Goal: Task Accomplishment & Management: Complete application form

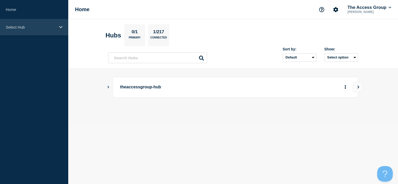
click at [56, 30] on div "Select Hub" at bounding box center [34, 27] width 68 height 16
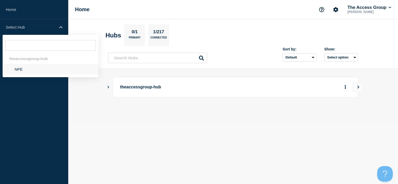
click at [32, 70] on li "NPE" at bounding box center [51, 69] width 96 height 11
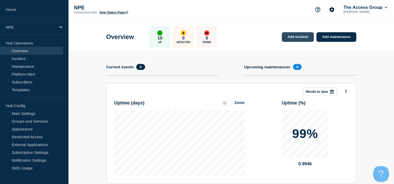
click at [301, 38] on link "Add incident" at bounding box center [298, 37] width 32 height 10
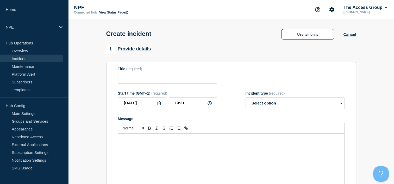
click at [166, 77] on input "Title" at bounding box center [167, 78] width 99 height 11
click at [155, 78] on input "Title" at bounding box center [167, 78] width 99 height 11
paste input "Payroll Reconciliation import does not Upload file"
drag, startPoint x: 212, startPoint y: 80, endPoint x: 174, endPoint y: 82, distance: 37.8
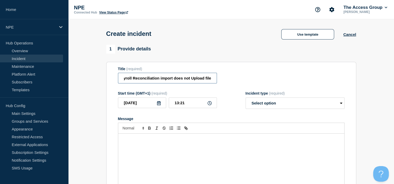
click at [174, 82] on input "Payroll Reconciliation import does not Upload file" at bounding box center [167, 78] width 99 height 11
type input "Payroll Reconciliation import issue"
click at [275, 105] on select "Select option Investigating Identified Monitoring" at bounding box center [295, 103] width 99 height 11
select select "investigating"
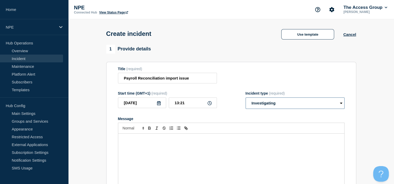
click at [246, 99] on select "Select option Investigating Identified Monitoring" at bounding box center [295, 103] width 99 height 11
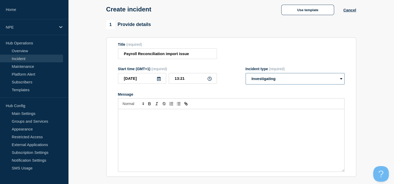
scroll to position [52, 0]
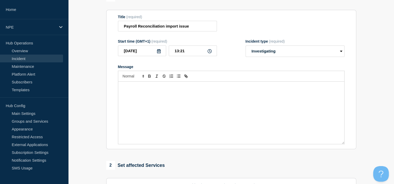
click at [159, 87] on div "Message" at bounding box center [231, 113] width 226 height 63
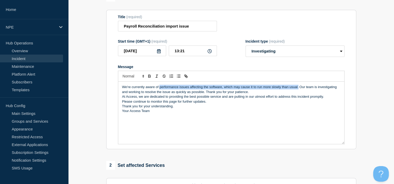
drag, startPoint x: 159, startPoint y: 89, endPoint x: 299, endPoint y: 87, distance: 139.2
click at [299, 87] on p "We're currently aware of performance issues affecting the software, which may c…" at bounding box center [231, 90] width 218 height 10
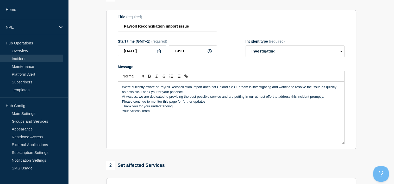
click at [202, 89] on p "We're currently aware of Payroll Reconciliation import does not Upload file Our…" at bounding box center [231, 90] width 218 height 10
drag, startPoint x: 244, startPoint y: 89, endPoint x: 214, endPoint y: 90, distance: 30.0
click at [214, 90] on p "We're currently aware of Payroll Reconciliation import issues does not Upload f…" at bounding box center [231, 90] width 218 height 10
click at [211, 95] on p "We're currently aware of Payroll Reconciliation import issue when trying to upl…" at bounding box center [231, 90] width 218 height 10
click at [252, 90] on p "We're currently aware of Payroll Reconciliation import issue when trying to upl…" at bounding box center [231, 90] width 218 height 10
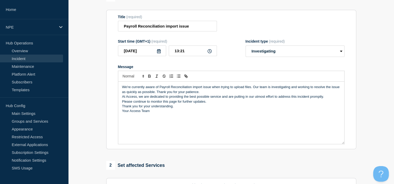
click at [210, 95] on p "We're currently aware of Payroll Reconciliation import issue when trying to upl…" at bounding box center [231, 90] width 218 height 10
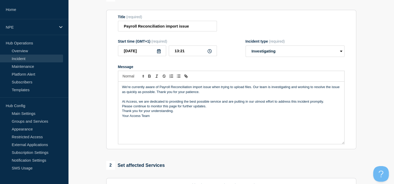
click at [120, 113] on div "We're currently aware of Payroll Reconciliation import issue when trying to upl…" at bounding box center [231, 113] width 226 height 63
click at [122, 122] on p "Your Access Team" at bounding box center [231, 121] width 218 height 5
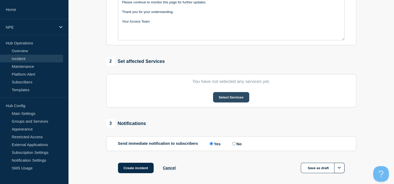
click at [233, 98] on button "Select Services" at bounding box center [231, 97] width 36 height 10
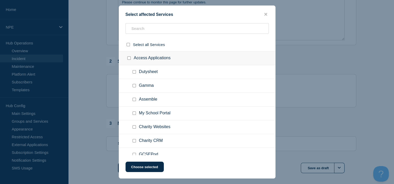
click at [203, 80] on ul "Gamma" at bounding box center [197, 86] width 156 height 14
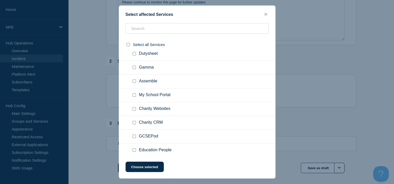
scroll to position [47, 0]
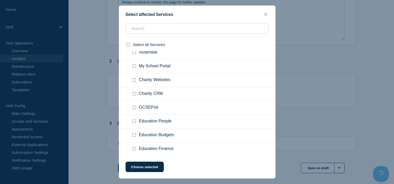
click at [133, 134] on input "Education Budgets checkbox" at bounding box center [134, 135] width 3 height 3
checkbox input "true"
click at [147, 167] on button "Choose selected" at bounding box center [145, 167] width 38 height 10
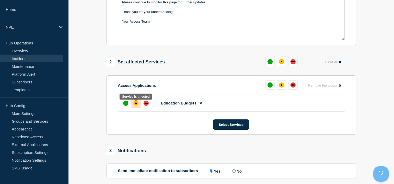
click at [136, 104] on div "affected" at bounding box center [136, 104] width 2 height 2
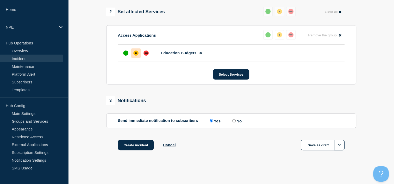
scroll to position [208, 0]
click at [137, 147] on button "Create incident" at bounding box center [136, 145] width 36 height 10
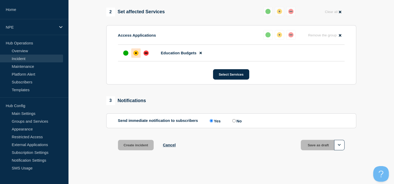
scroll to position [219, 0]
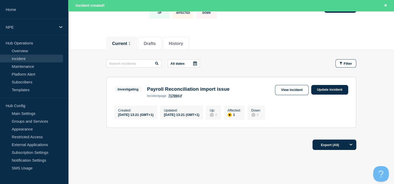
scroll to position [52, 0]
